Goal: Task Accomplishment & Management: Use online tool/utility

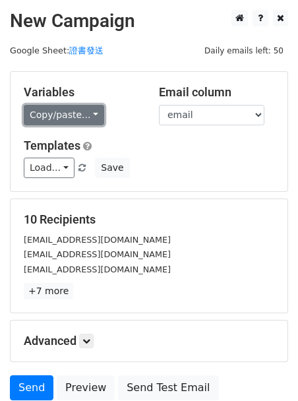
click at [79, 116] on link "Copy/paste..." at bounding box center [64, 115] width 80 height 20
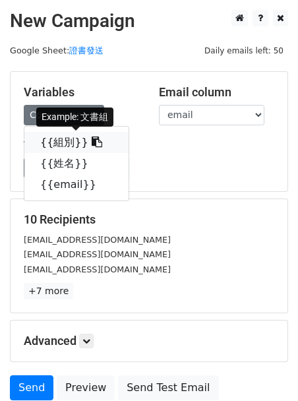
click at [92, 144] on icon at bounding box center [97, 141] width 11 height 11
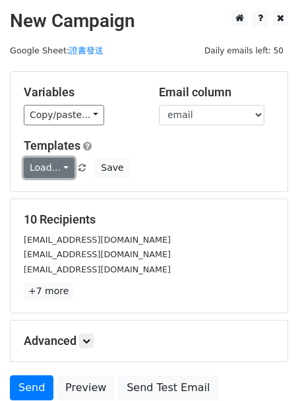
click at [64, 167] on link "Load..." at bounding box center [49, 168] width 51 height 20
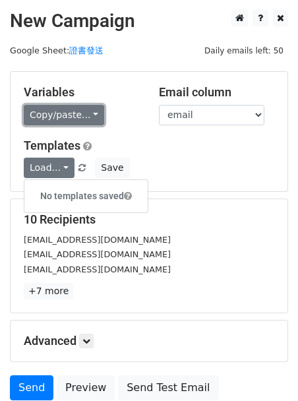
click at [90, 111] on link "Copy/paste..." at bounding box center [64, 115] width 80 height 20
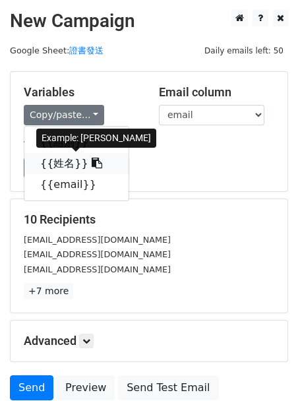
click at [92, 167] on icon at bounding box center [97, 163] width 11 height 11
